Goal: Task Accomplishment & Management: Manage account settings

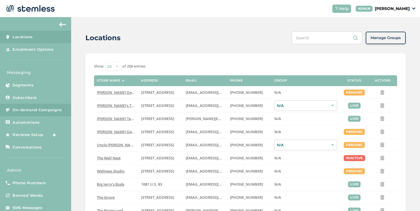
click at [50, 107] on link "On-demand Campaigns" at bounding box center [35, 110] width 71 height 13
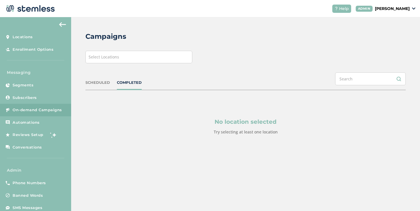
click at [170, 57] on div "Select Locations" at bounding box center [138, 57] width 107 height 13
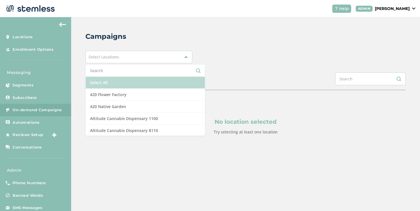
click at [140, 87] on li "Select All" at bounding box center [145, 83] width 119 height 12
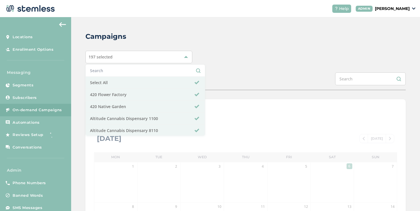
click at [222, 76] on div "SCHEDULED COMPLETED" at bounding box center [245, 82] width 320 height 18
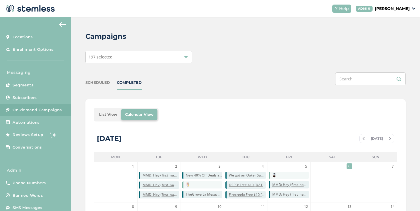
click at [109, 114] on li "List View" at bounding box center [108, 114] width 26 height 11
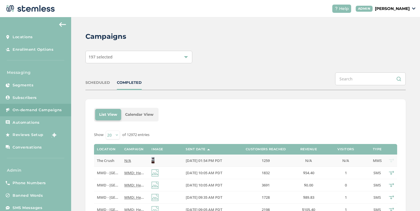
click at [133, 162] on label "N/A" at bounding box center [134, 160] width 21 height 5
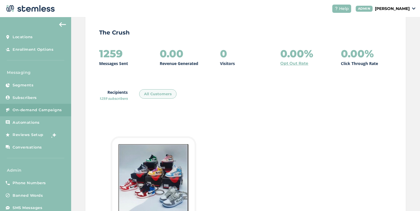
scroll to position [148, 0]
